Goal: Task Accomplishment & Management: Use online tool/utility

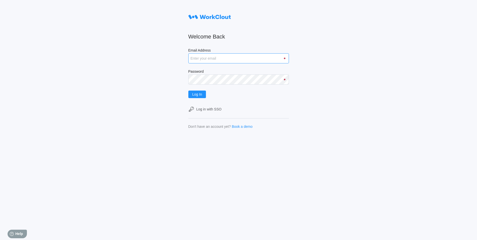
click at [226, 59] on input "Email Address" at bounding box center [238, 58] width 101 height 10
type input "[EMAIL_ADDRESS][DOMAIN_NAME]"
click at [188, 91] on button "Log In" at bounding box center [197, 95] width 18 height 8
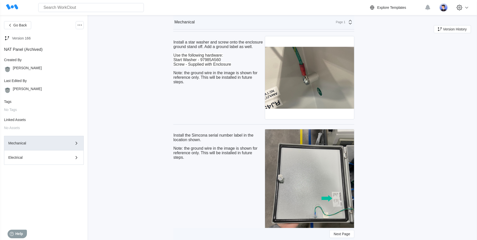
scroll to position [3317, 0]
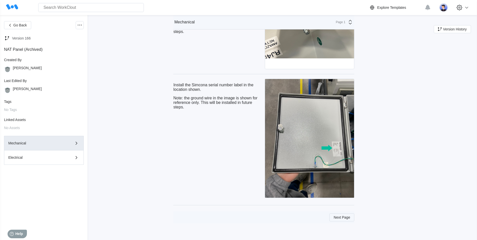
click at [344, 220] on button "Next Page" at bounding box center [341, 217] width 25 height 8
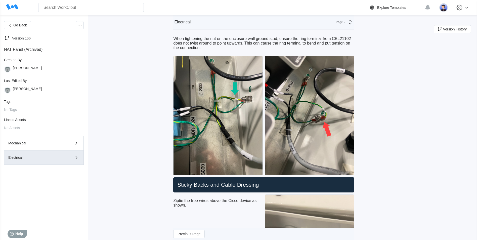
scroll to position [1081, 0]
